Goal: Task Accomplishment & Management: Manage account settings

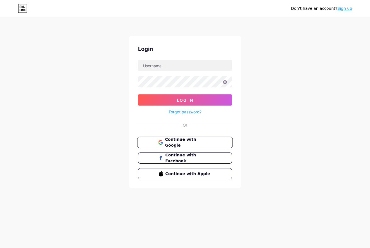
click at [212, 143] on button "Continue with Google" at bounding box center [184, 142] width 95 height 11
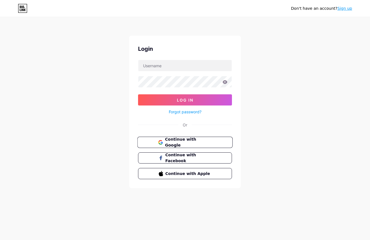
click at [194, 140] on span "Continue with Google" at bounding box center [188, 142] width 47 height 12
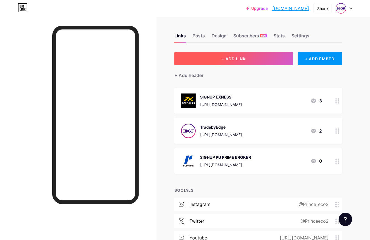
click at [242, 58] on span "+ ADD LINK" at bounding box center [233, 58] width 24 height 5
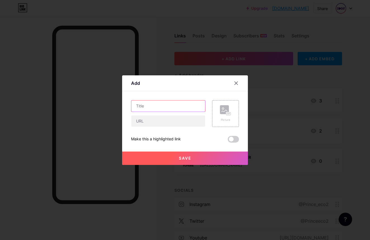
click at [152, 108] on input "text" at bounding box center [168, 105] width 74 height 11
type input "WHATSAPP GROUP"
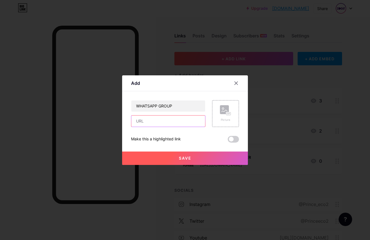
click at [155, 120] on input "text" at bounding box center [168, 121] width 74 height 11
paste input "https://chat.whatsapp.com/ECsLPvxWONHEv54xUV6dt7"
type input "https://chat.whatsapp.com/ECsLPvxWONHEv54xUV6dt7"
click at [235, 139] on span at bounding box center [232, 139] width 11 height 7
click at [227, 141] on input "checkbox" at bounding box center [227, 141] width 0 height 0
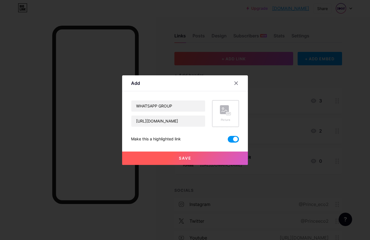
click at [228, 118] on div "Picture" at bounding box center [225, 120] width 11 height 4
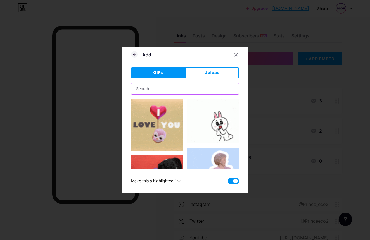
click at [199, 92] on input "text" at bounding box center [184, 88] width 107 height 11
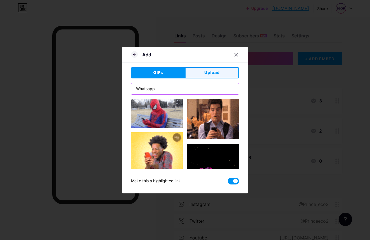
type input "Whatsapp"
click at [210, 74] on span "Upload" at bounding box center [211, 73] width 15 height 6
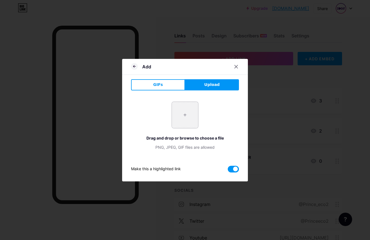
click at [187, 115] on input "file" at bounding box center [185, 115] width 26 height 26
type input "C:\fakepath\whatsapp logo.jpg"
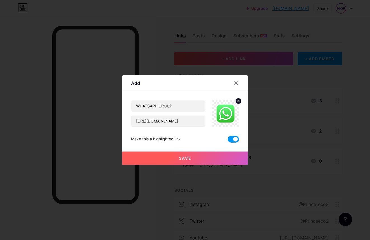
click at [215, 159] on button "Save" at bounding box center [185, 158] width 126 height 13
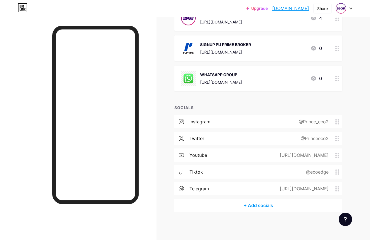
scroll to position [112, 0]
click at [259, 206] on div "+ Add socials" at bounding box center [257, 205] width 167 height 13
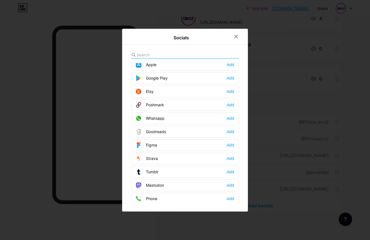
scroll to position [435, 0]
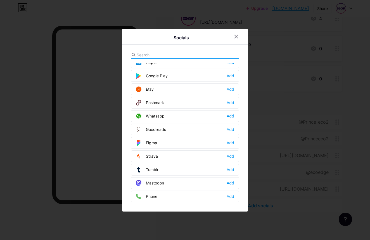
click at [25, 159] on div at bounding box center [185, 120] width 370 height 240
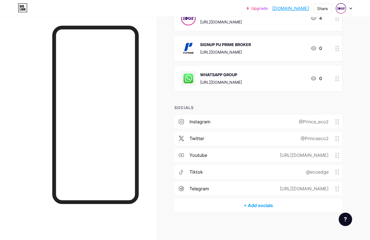
scroll to position [112, 0]
click at [260, 206] on div "+ Add socials" at bounding box center [257, 205] width 167 height 13
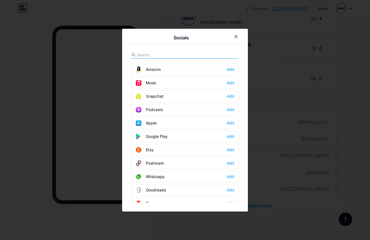
scroll to position [375, 0]
click at [232, 176] on div "Add" at bounding box center [230, 177] width 8 height 6
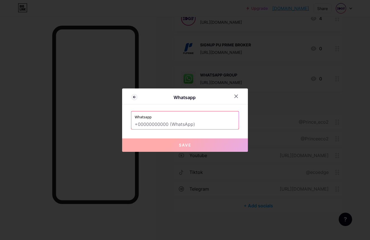
click at [149, 124] on input "text" at bounding box center [185, 124] width 100 height 9
paste input "https://chat.whatsapp.com/ECsLPvxWONHEv54xUV6dt7"
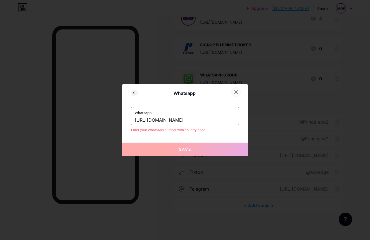
type input "https://chat.whatsapp.com/ECsLPvxWONHEv54xUV6dt7"
click at [235, 92] on icon at bounding box center [235, 91] width 3 height 3
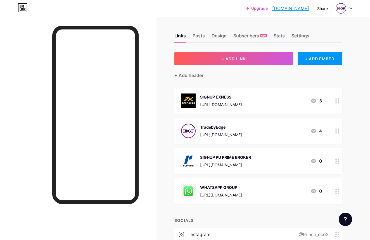
scroll to position [0, 0]
click at [336, 131] on icon at bounding box center [337, 130] width 4 height 5
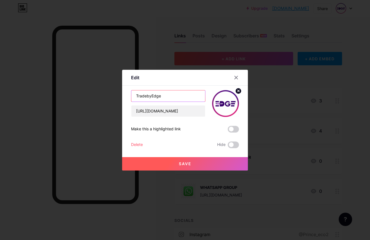
click at [168, 96] on input "TradebyEdge" at bounding box center [168, 95] width 74 height 11
type input "TELEGRAM CHANNEL"
click at [233, 129] on span at bounding box center [232, 129] width 11 height 7
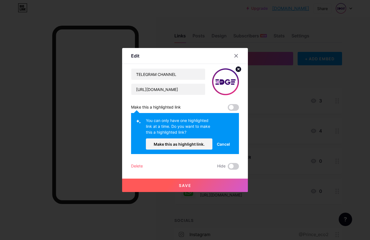
click at [225, 143] on span "Cancel" at bounding box center [223, 144] width 13 height 6
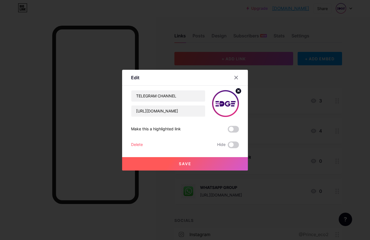
click at [204, 163] on button "Save" at bounding box center [185, 163] width 126 height 13
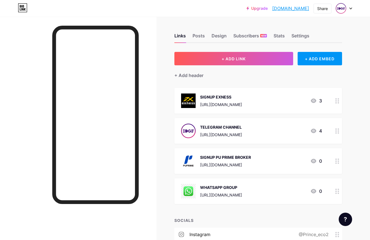
click at [337, 191] on icon at bounding box center [337, 191] width 4 height 5
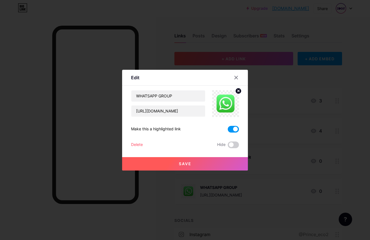
click at [233, 129] on span at bounding box center [232, 129] width 11 height 7
click at [227, 131] on input "checkbox" at bounding box center [227, 131] width 0 height 0
click at [194, 163] on button "Save" at bounding box center [185, 163] width 126 height 13
